Goal: Task Accomplishment & Management: Use online tool/utility

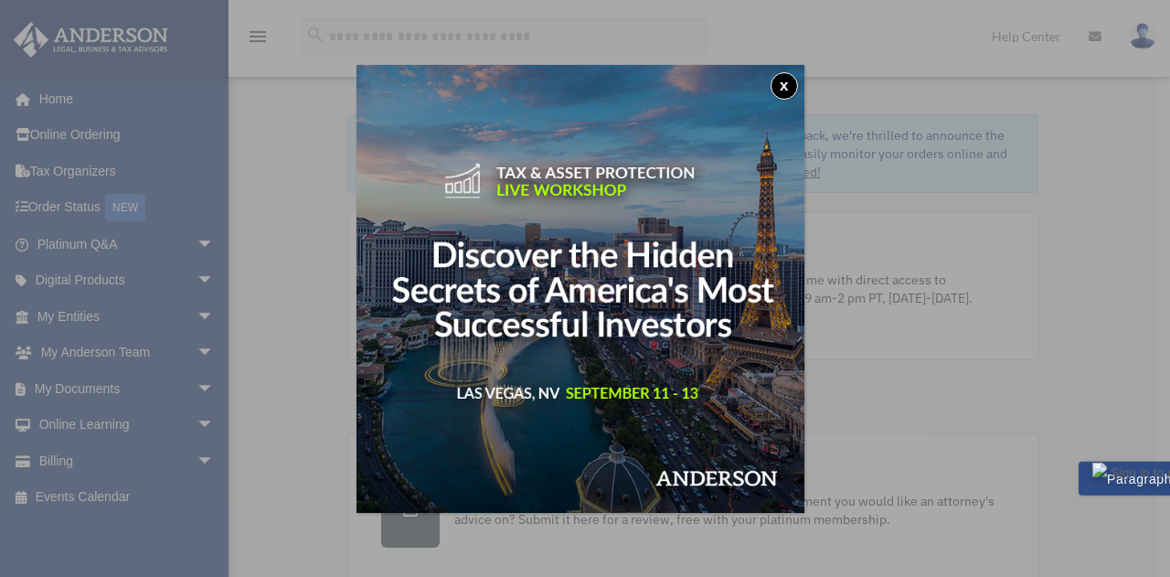
click at [798, 87] on button "x" at bounding box center [784, 85] width 27 height 27
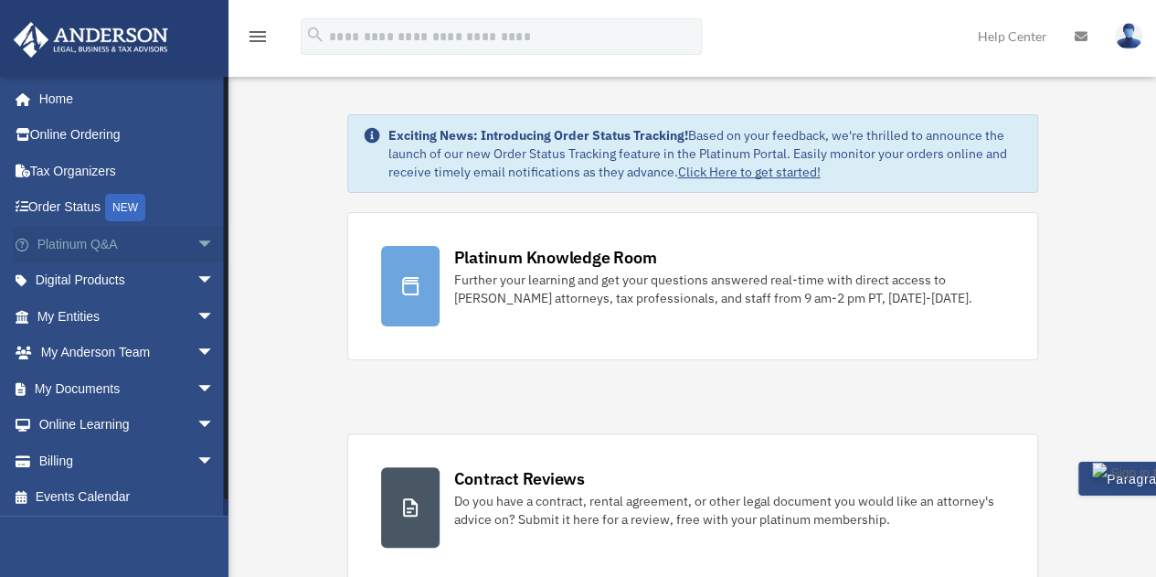
click at [69, 248] on link "Platinum Q&A arrow_drop_down" at bounding box center [127, 244] width 229 height 37
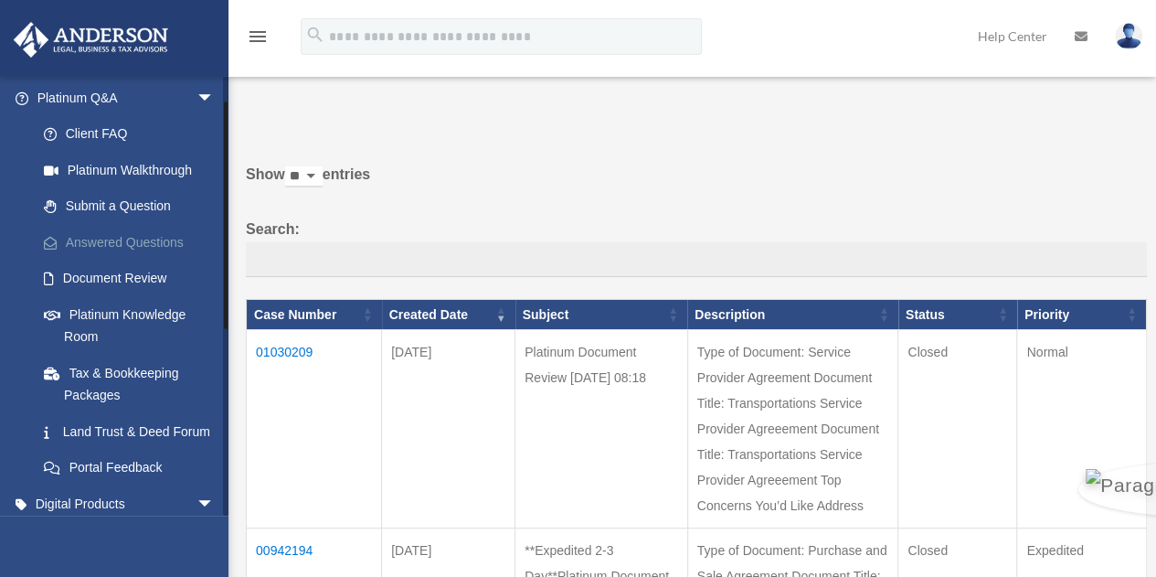
scroll to position [274, 0]
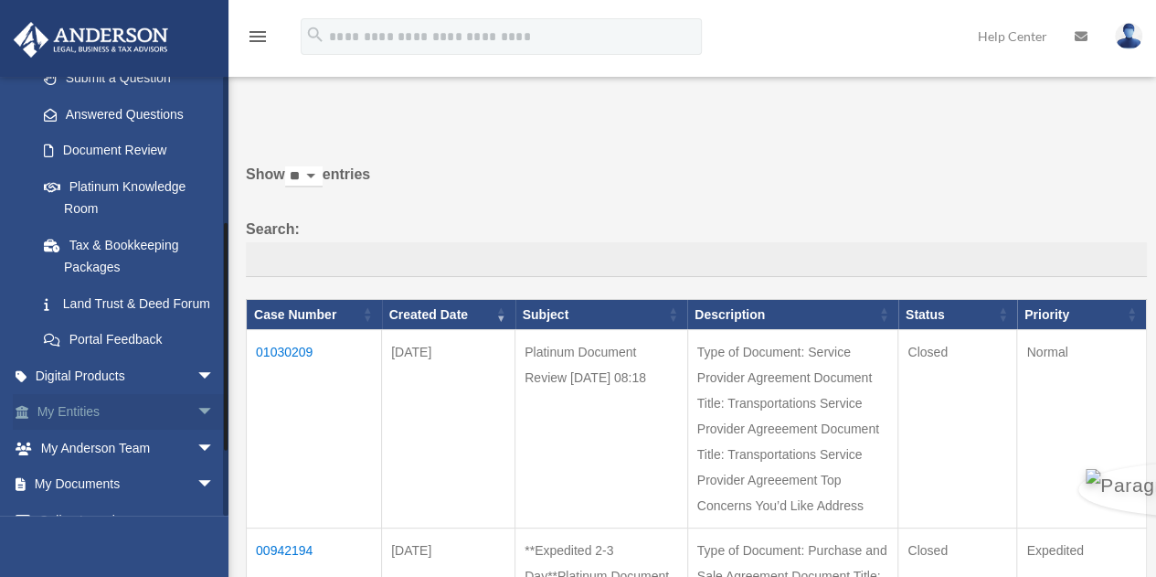
click at [197, 431] on span "arrow_drop_down" at bounding box center [215, 412] width 37 height 37
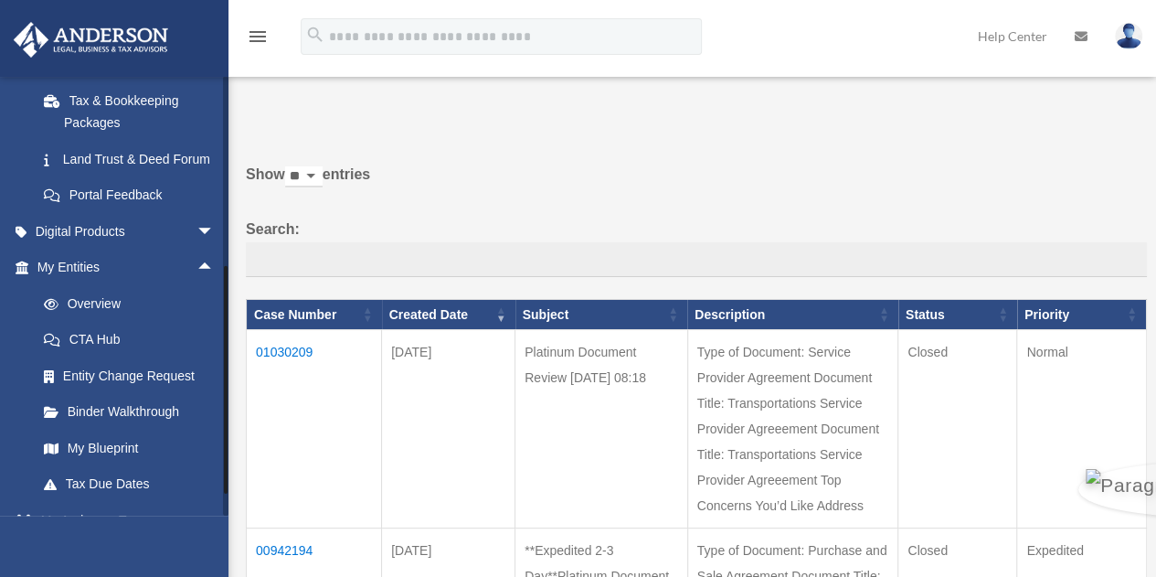
scroll to position [548, 0]
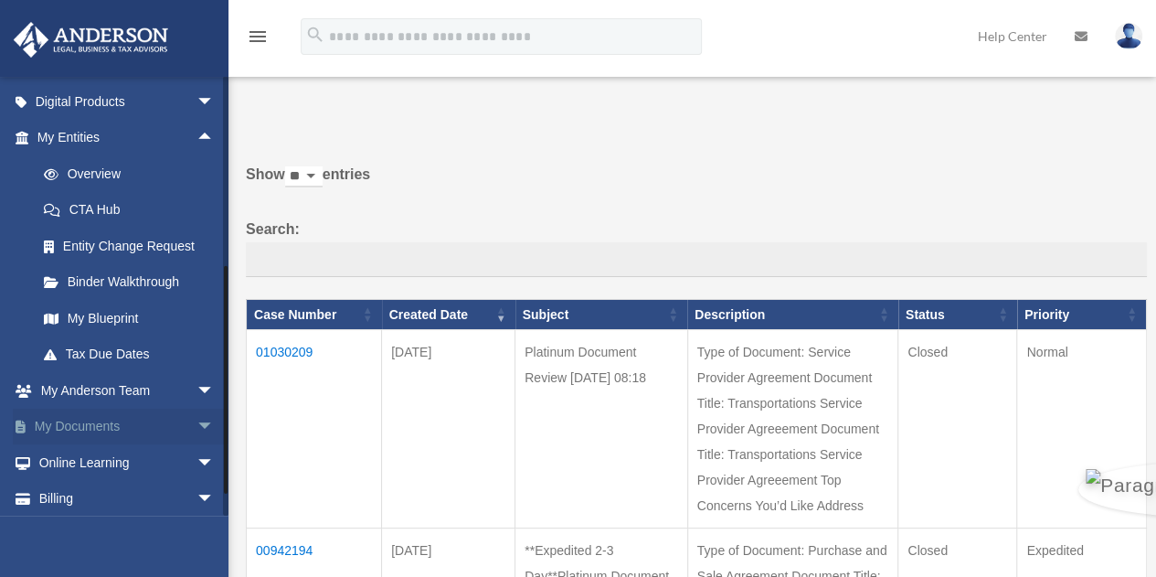
click at [197, 446] on span "arrow_drop_down" at bounding box center [215, 427] width 37 height 37
click at [78, 479] on link "Box" at bounding box center [134, 462] width 217 height 37
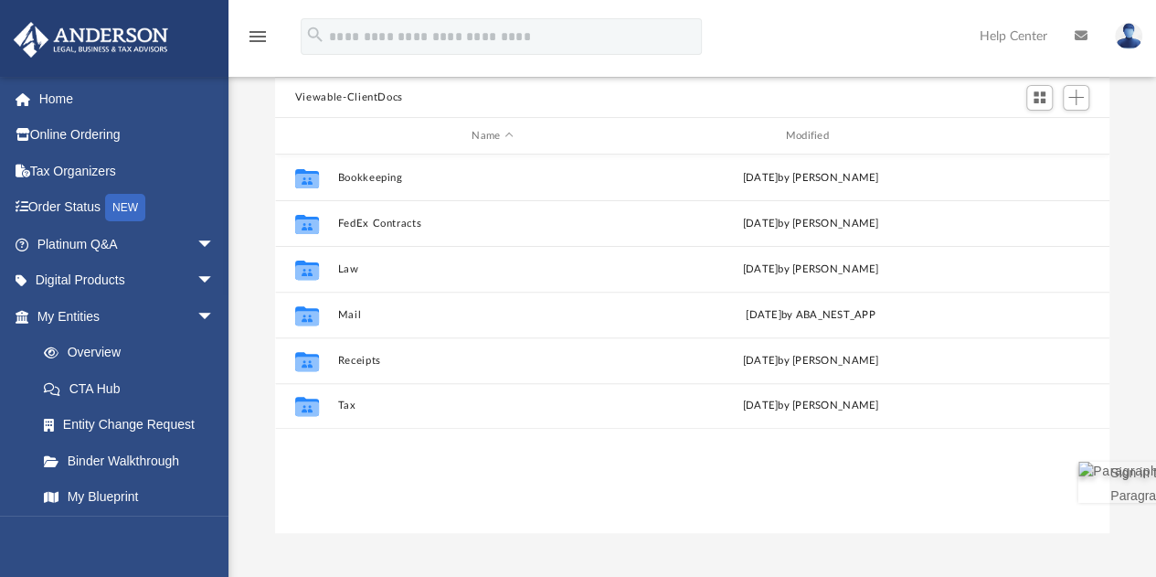
scroll to position [183, 0]
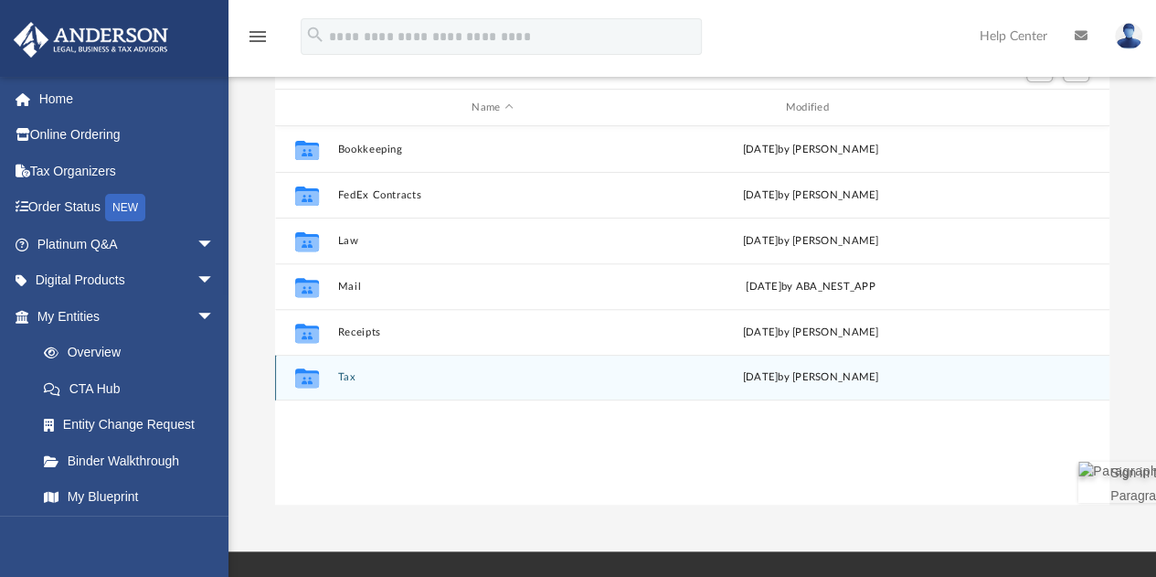
click at [351, 376] on button "Tax" at bounding box center [492, 378] width 310 height 12
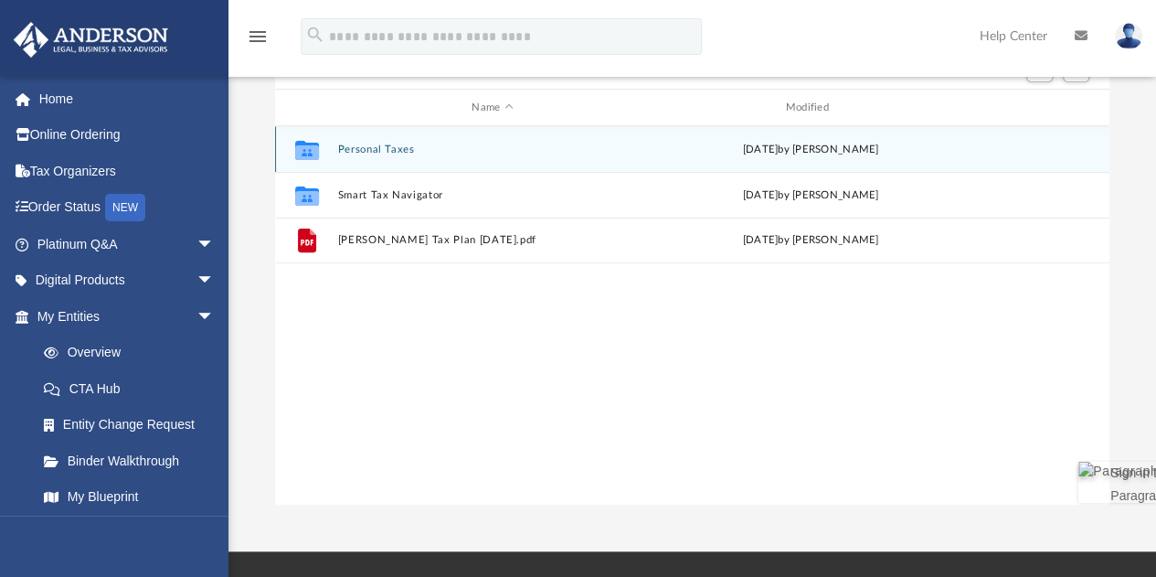
click at [380, 144] on button "Personal Taxes" at bounding box center [492, 150] width 310 height 12
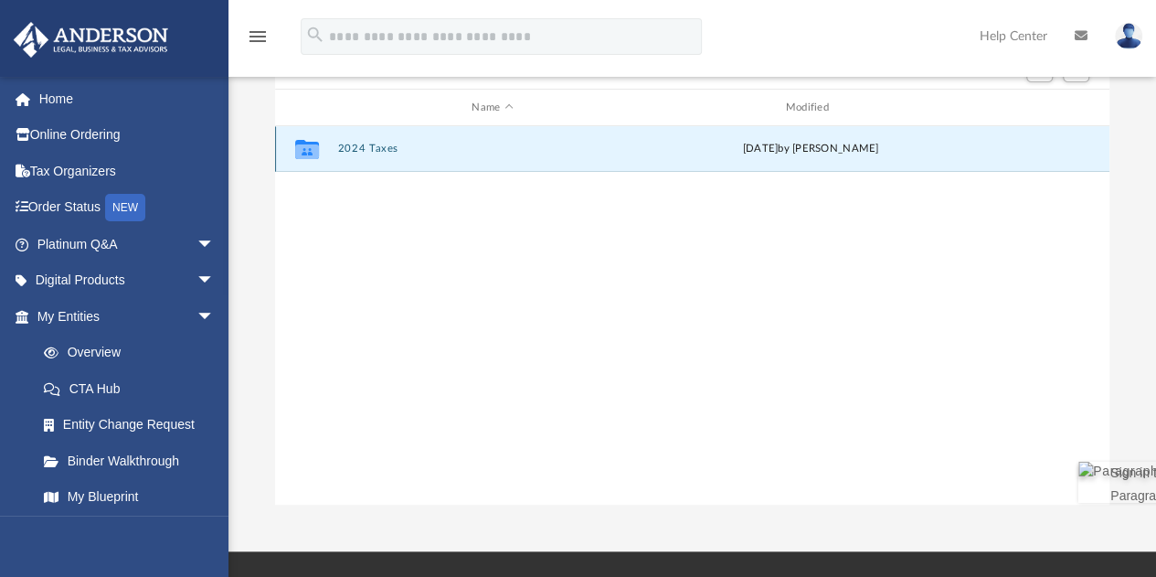
click at [380, 151] on button "2024 Taxes" at bounding box center [492, 150] width 310 height 12
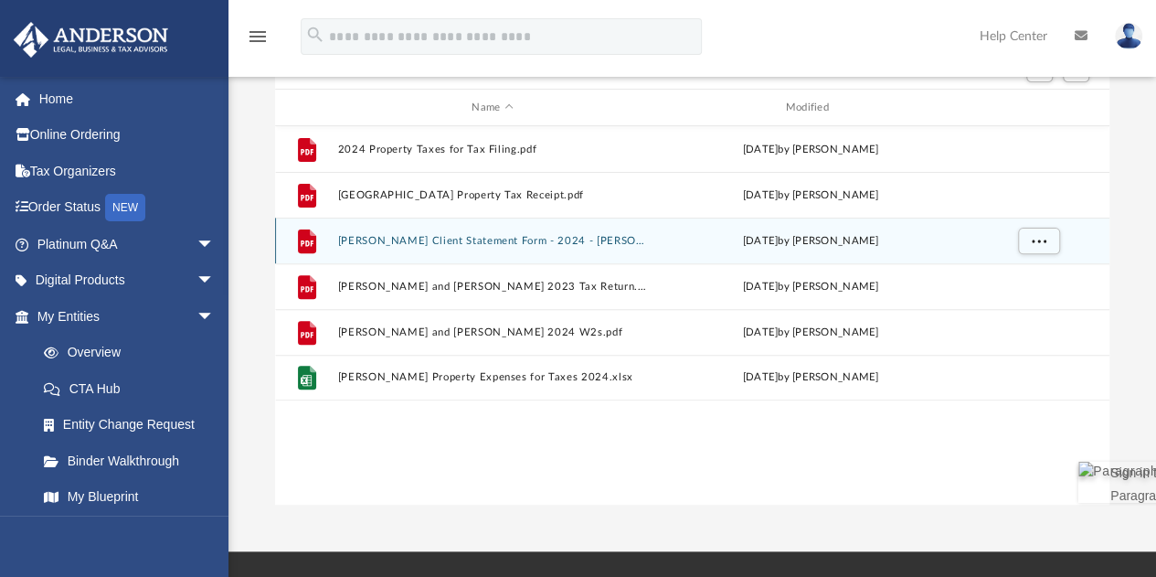
drag, startPoint x: 1031, startPoint y: 196, endPoint x: 1019, endPoint y: 226, distance: 32.4
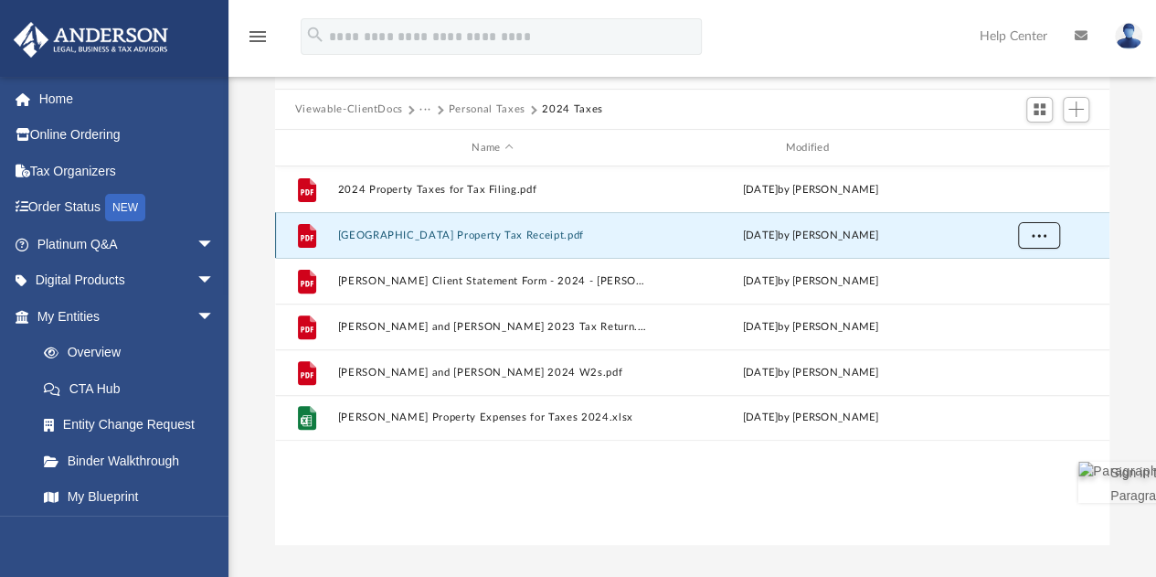
scroll to position [91, 0]
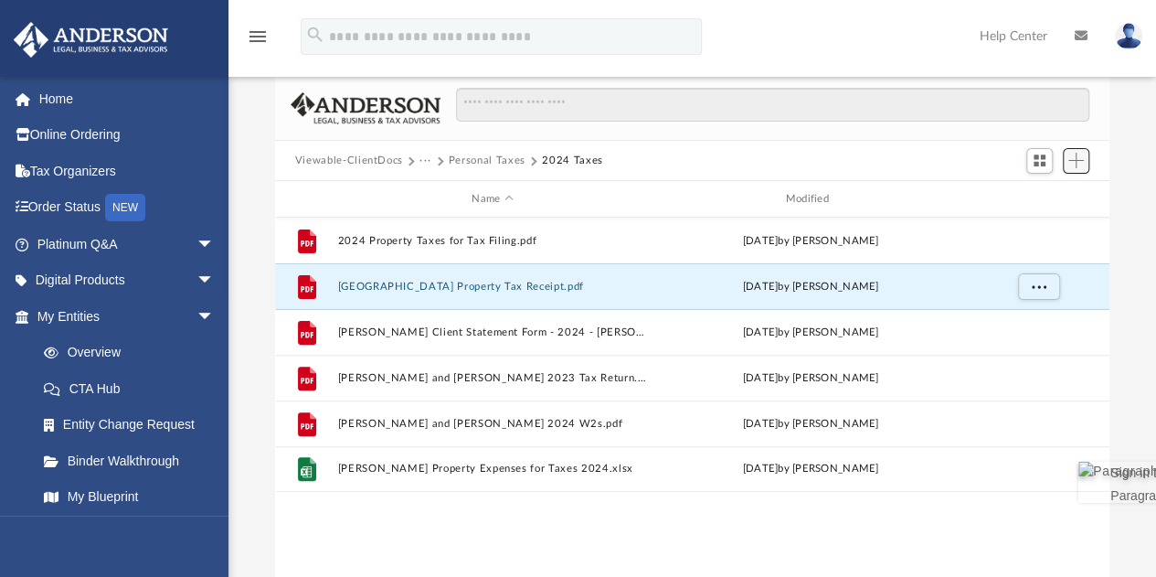
click at [1080, 161] on span "Add" at bounding box center [1077, 161] width 16 height 16
click at [1049, 197] on li "Upload" at bounding box center [1050, 196] width 58 height 19
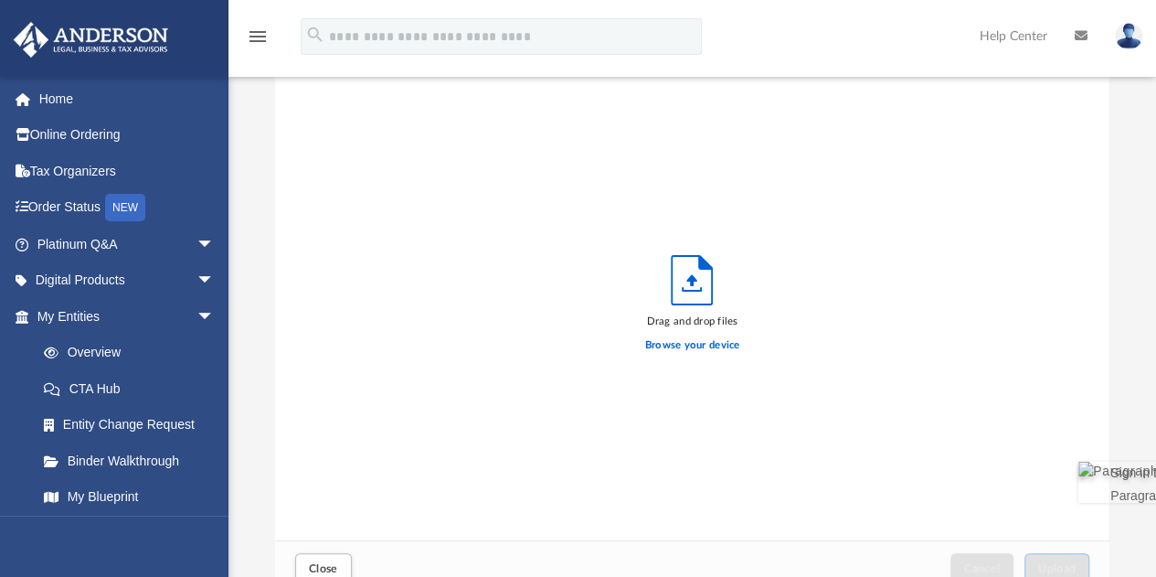
scroll to position [450, 821]
click at [705, 346] on label "Browse your device" at bounding box center [692, 345] width 95 height 16
click at [0, 0] on input "Browse your device" at bounding box center [0, 0] width 0 height 0
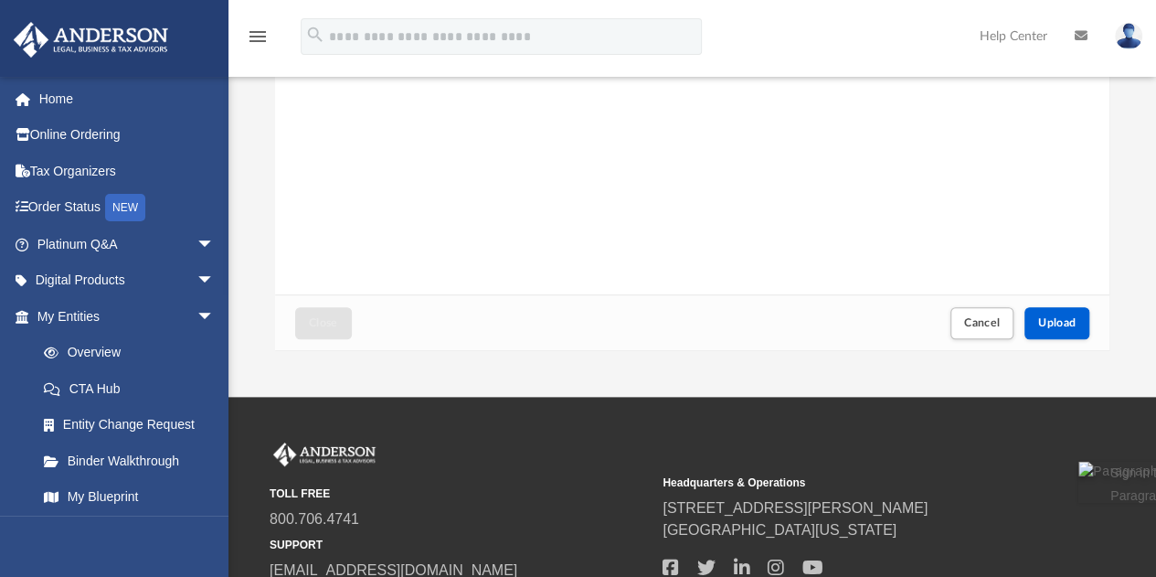
scroll to position [366, 0]
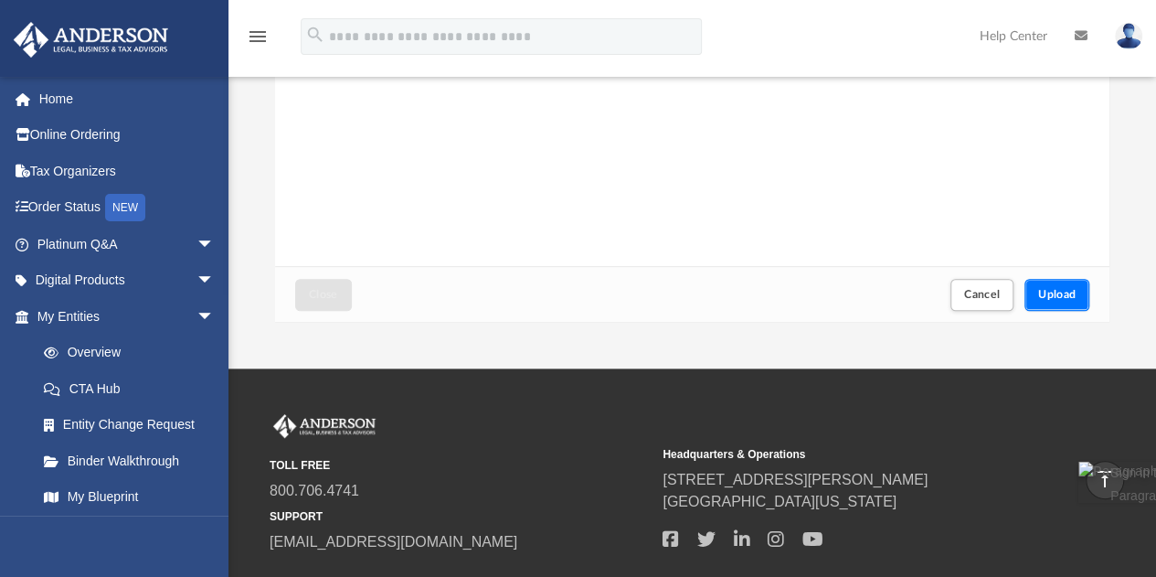
click at [1074, 303] on button "Upload" at bounding box center [1058, 295] width 66 height 32
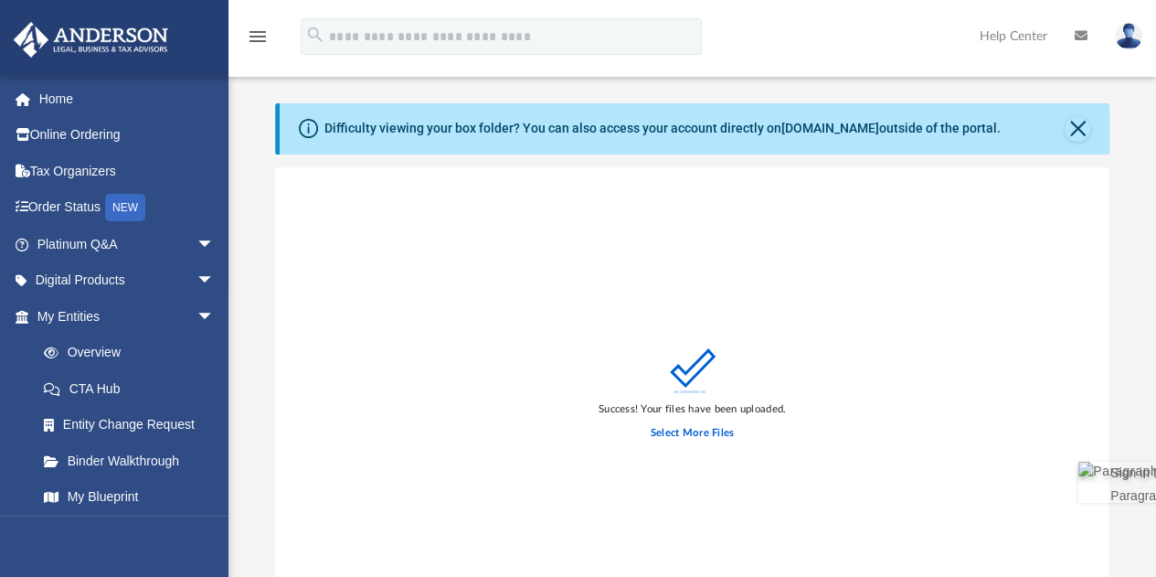
scroll to position [0, 0]
click at [1075, 122] on button "Close" at bounding box center [1078, 130] width 26 height 26
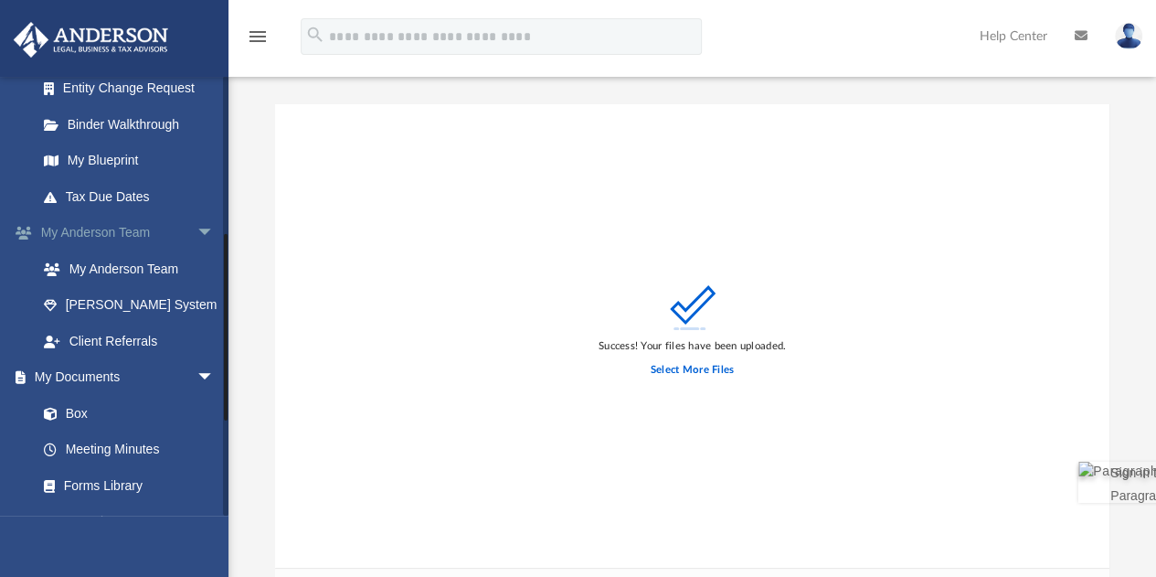
scroll to position [366, 0]
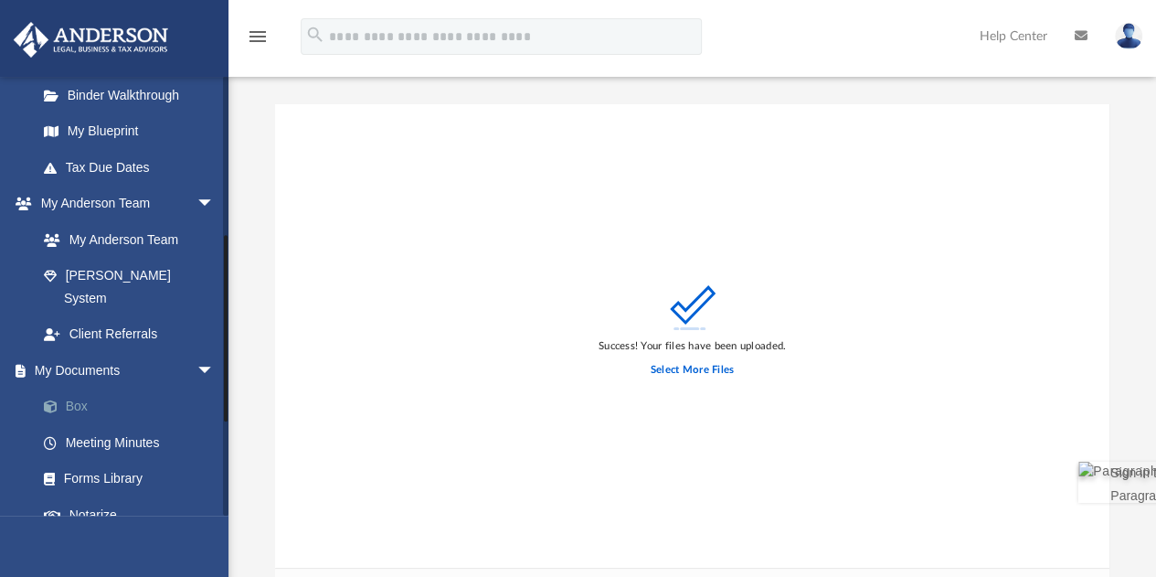
click at [87, 388] on link "Box" at bounding box center [134, 406] width 217 height 37
click at [83, 391] on link "Box" at bounding box center [134, 406] width 217 height 37
click at [73, 388] on link "Box" at bounding box center [134, 406] width 217 height 37
